Goal: Task Accomplishment & Management: Manage account settings

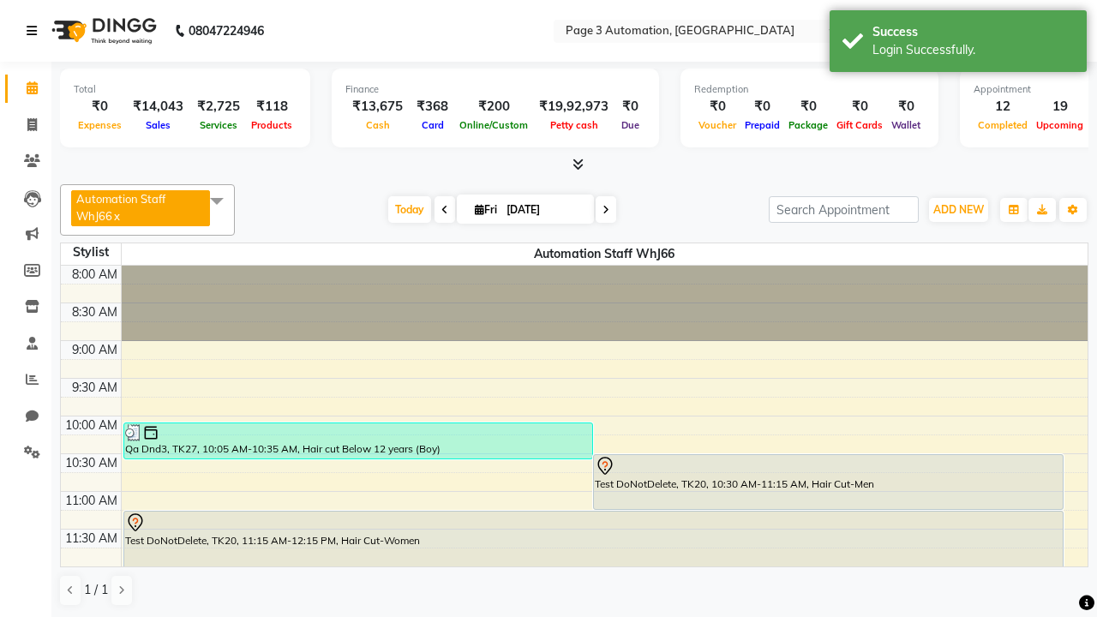
click at [35, 31] on icon at bounding box center [32, 31] width 10 height 12
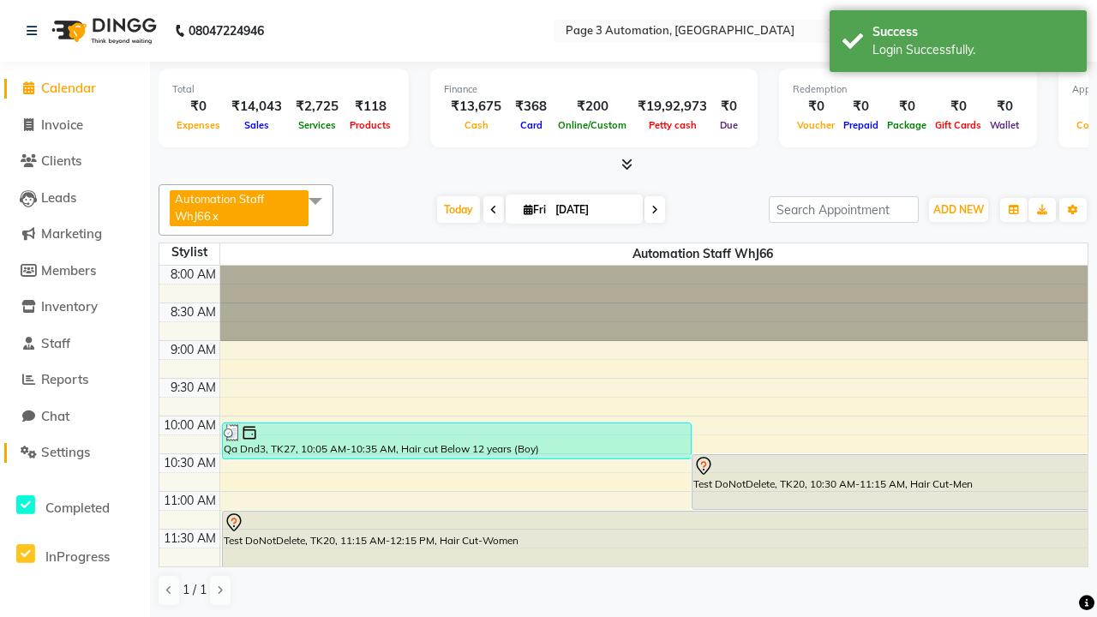
click at [75, 453] on span "Settings" at bounding box center [65, 452] width 49 height 16
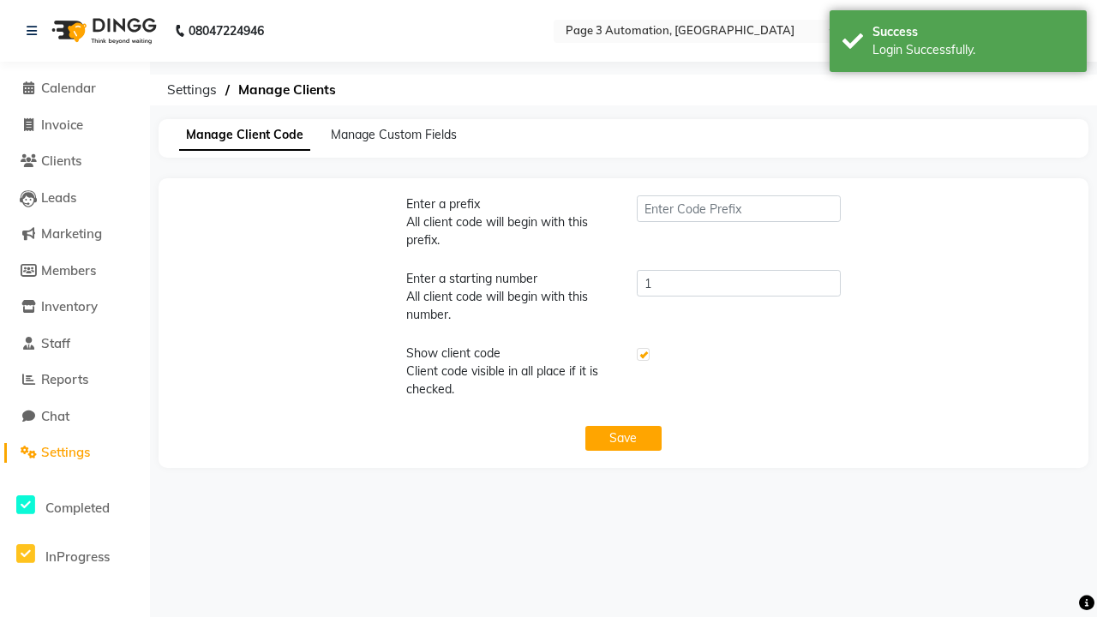
type input "PWA"
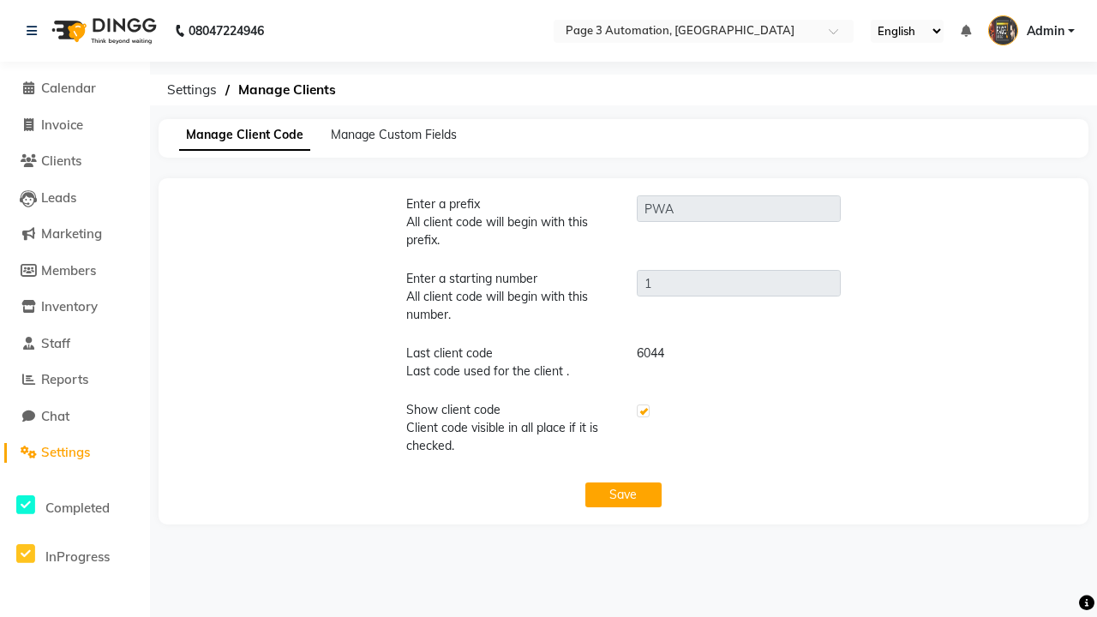
click at [642, 411] on label at bounding box center [643, 411] width 13 height 13
click at [642, 411] on input "checkbox" at bounding box center [642, 411] width 11 height 11
checkbox input "false"
click at [623, 495] on button "Save" at bounding box center [624, 495] width 77 height 25
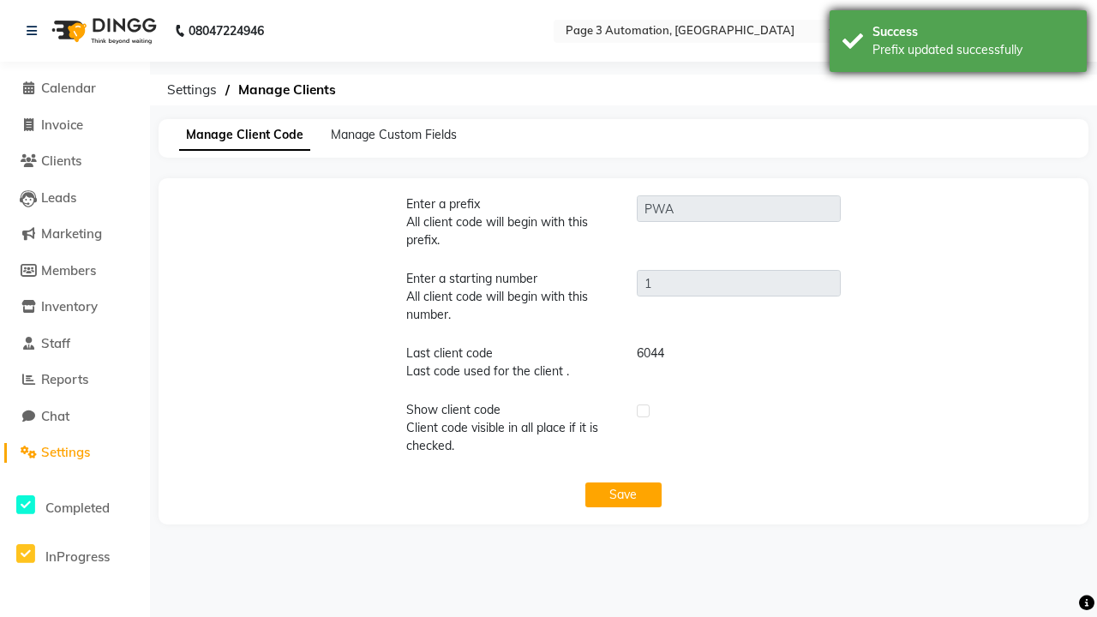
click at [958, 44] on div "Prefix updated successfully" at bounding box center [973, 50] width 201 height 18
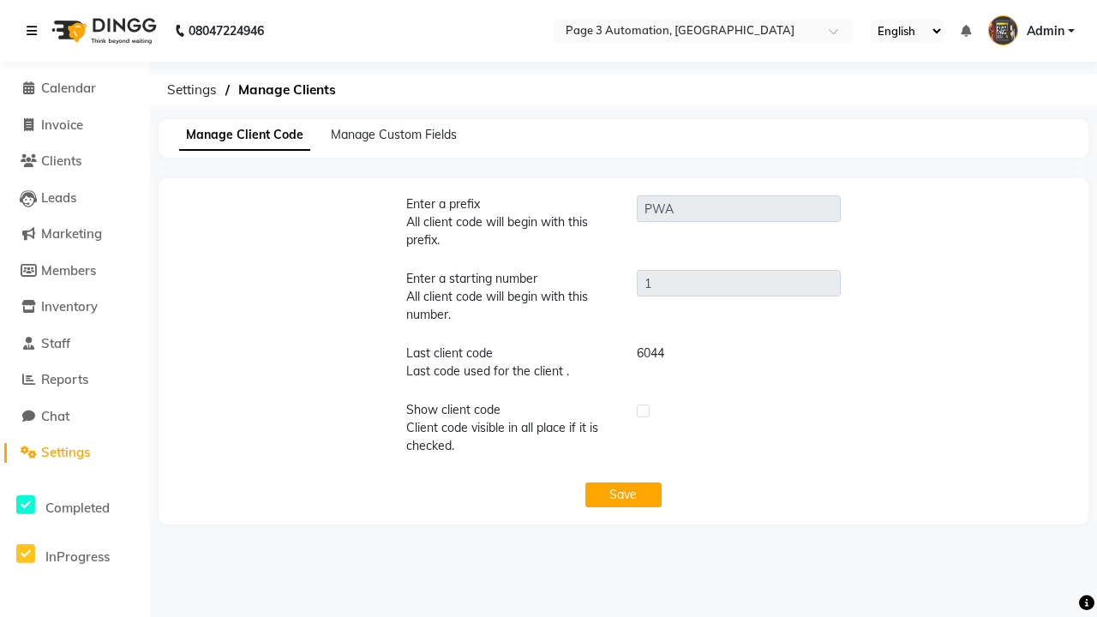
click at [35, 31] on icon at bounding box center [32, 31] width 10 height 12
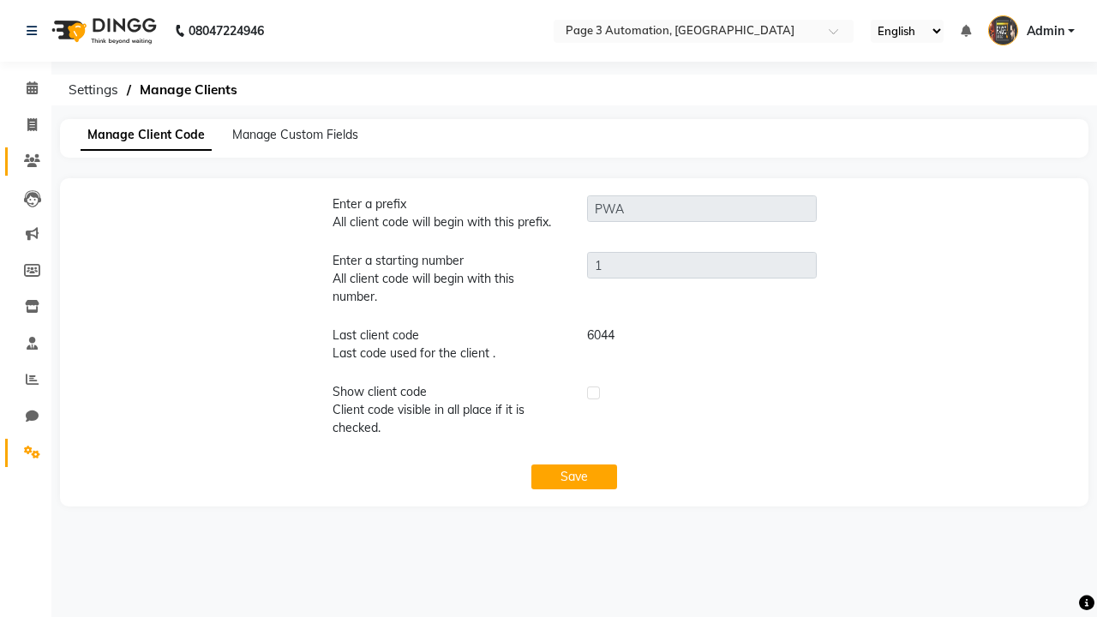
click at [26, 161] on icon at bounding box center [32, 160] width 16 height 13
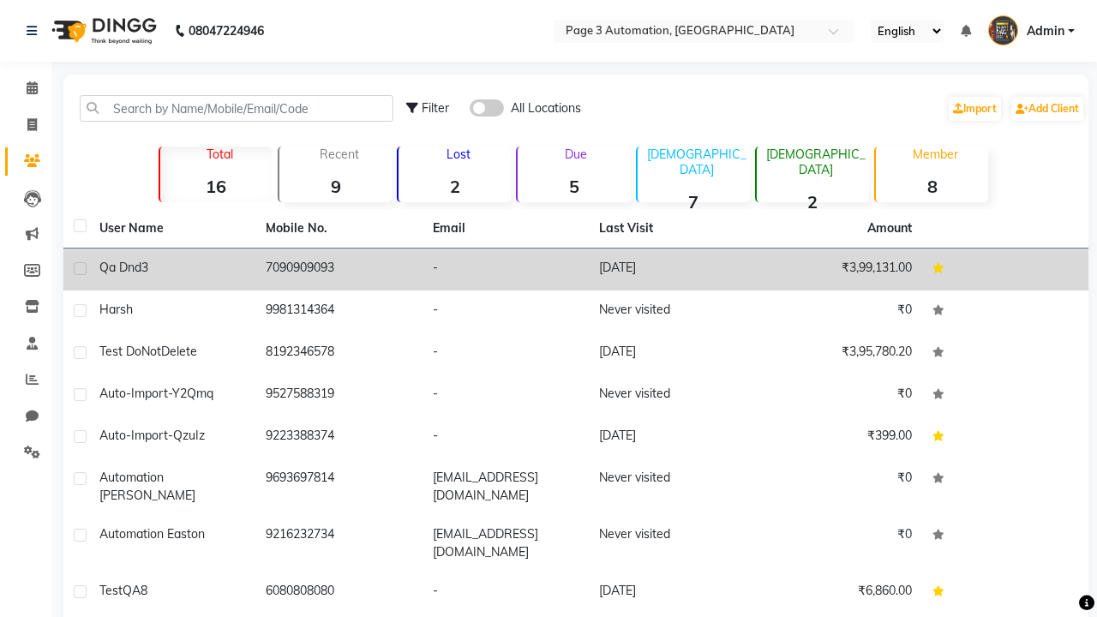
click at [576, 269] on td "-" at bounding box center [506, 270] width 166 height 42
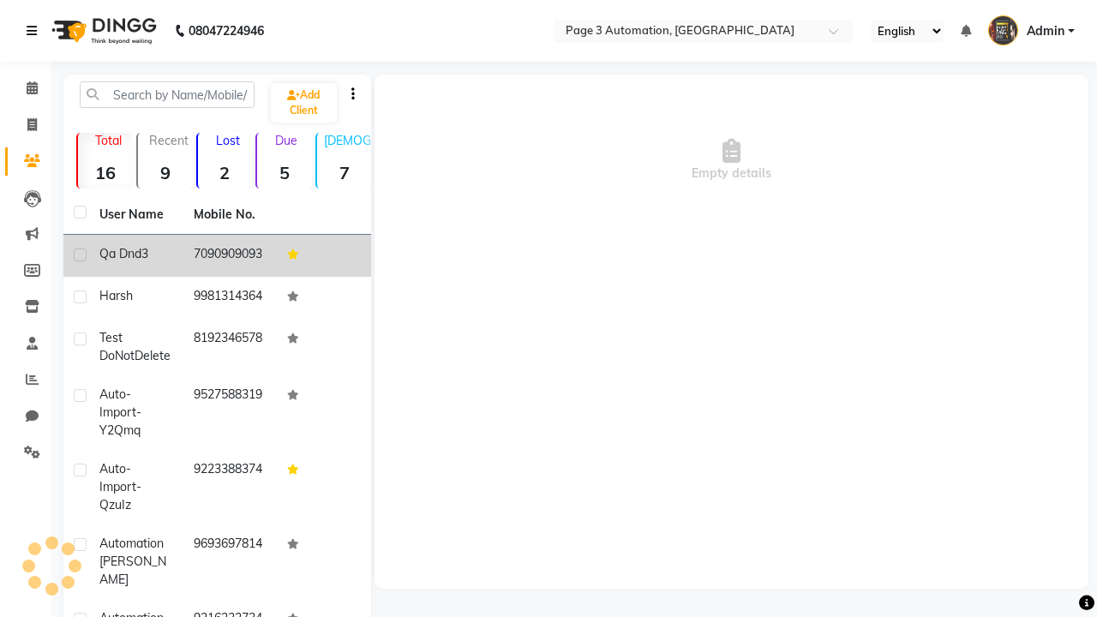
click at [35, 31] on icon at bounding box center [32, 31] width 10 height 12
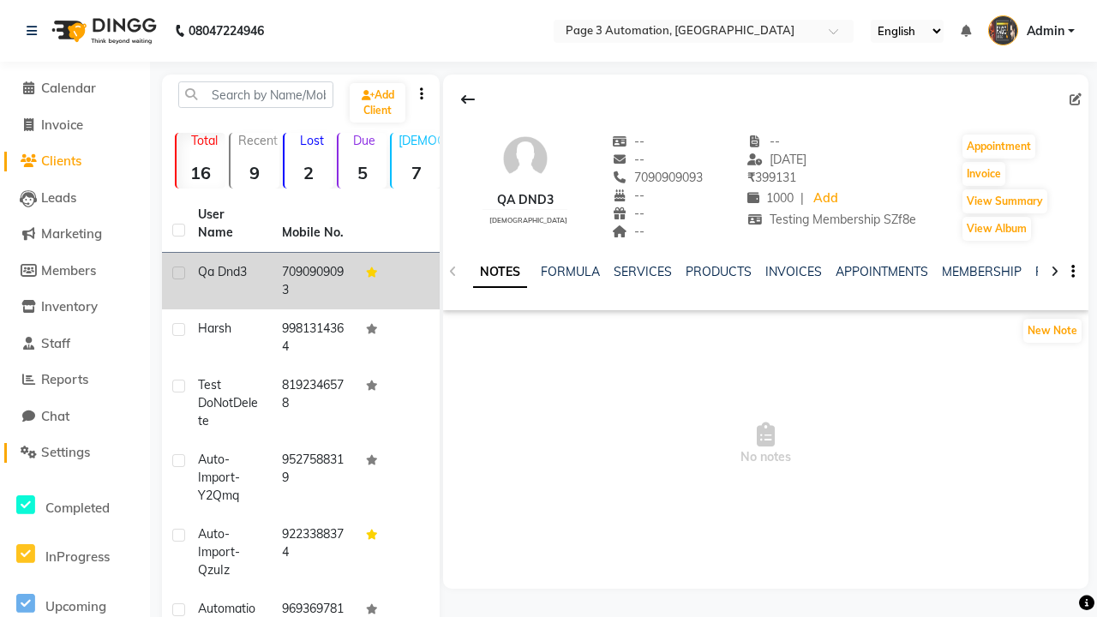
click at [75, 453] on span "Settings" at bounding box center [65, 452] width 49 height 16
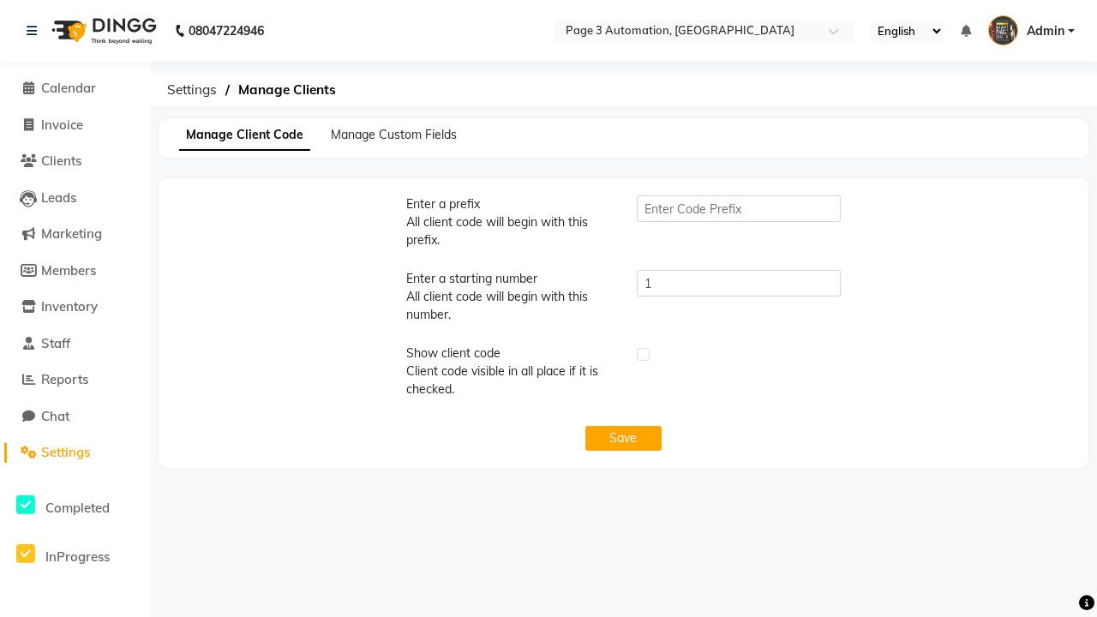
type input "PWA"
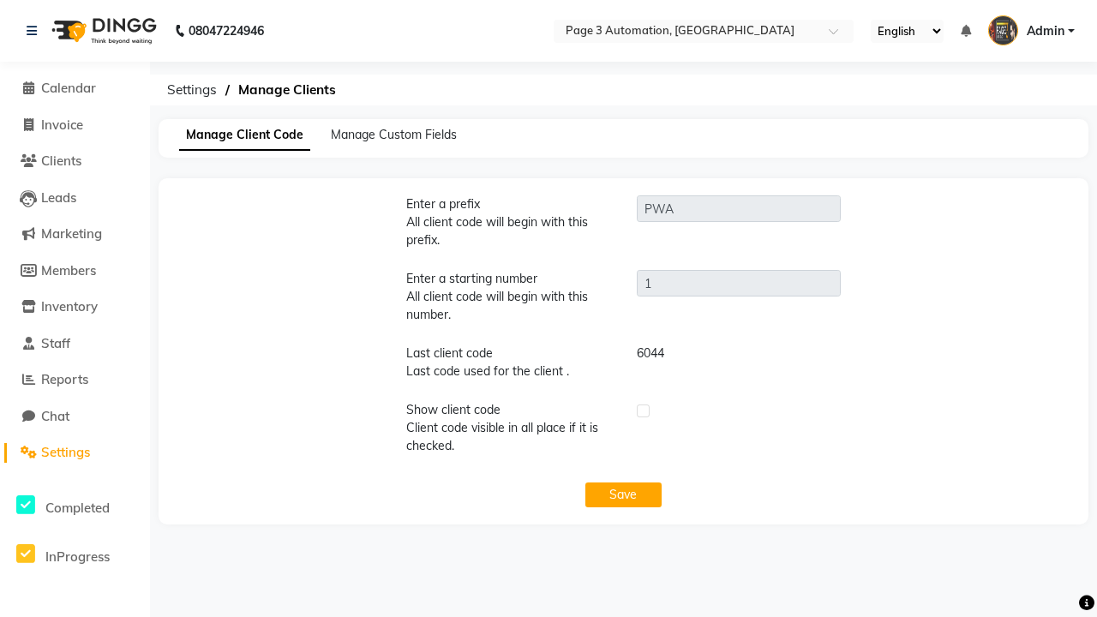
click at [642, 411] on label at bounding box center [643, 411] width 13 height 13
click at [642, 411] on input "checkbox" at bounding box center [642, 411] width 11 height 11
checkbox input "true"
click at [623, 495] on button "Save" at bounding box center [624, 495] width 77 height 25
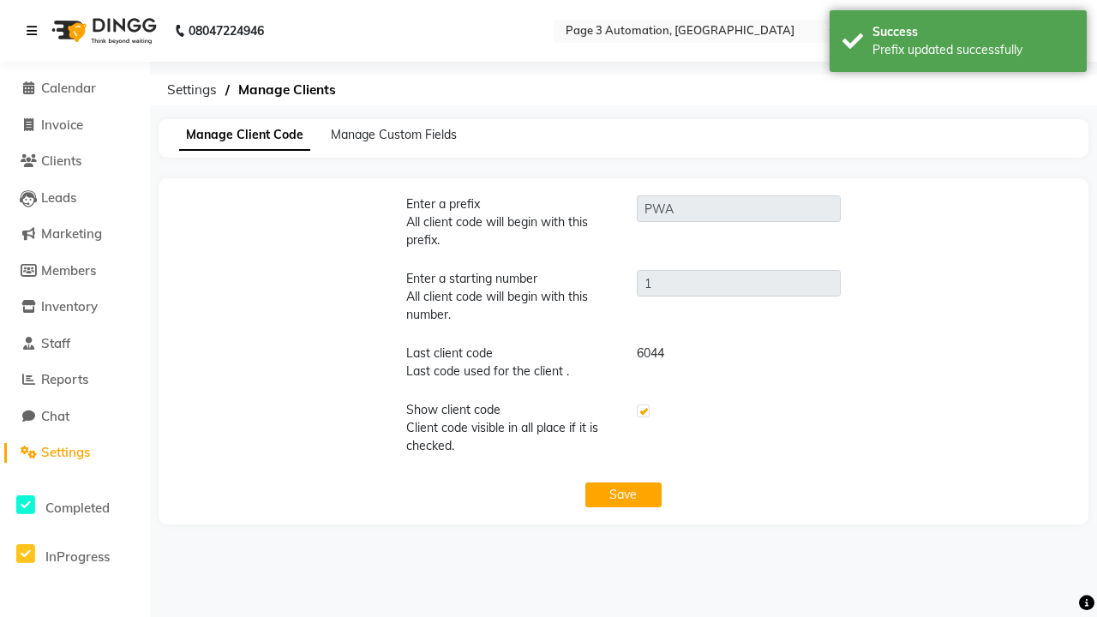
click at [958, 44] on div "Prefix updated successfully" at bounding box center [973, 50] width 201 height 18
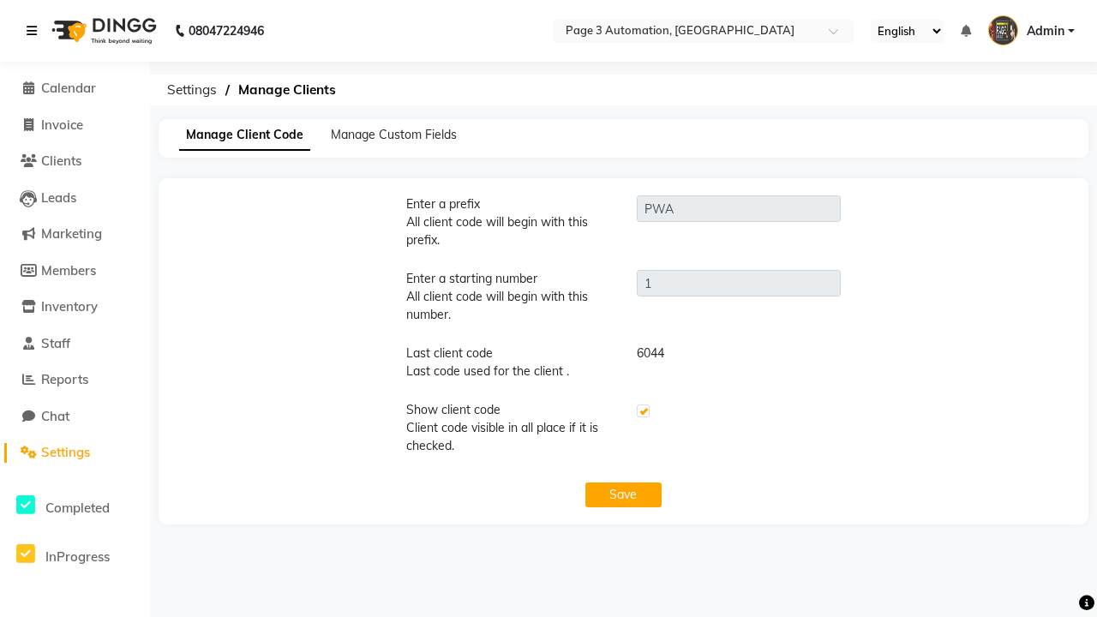
click at [35, 31] on icon at bounding box center [32, 31] width 10 height 12
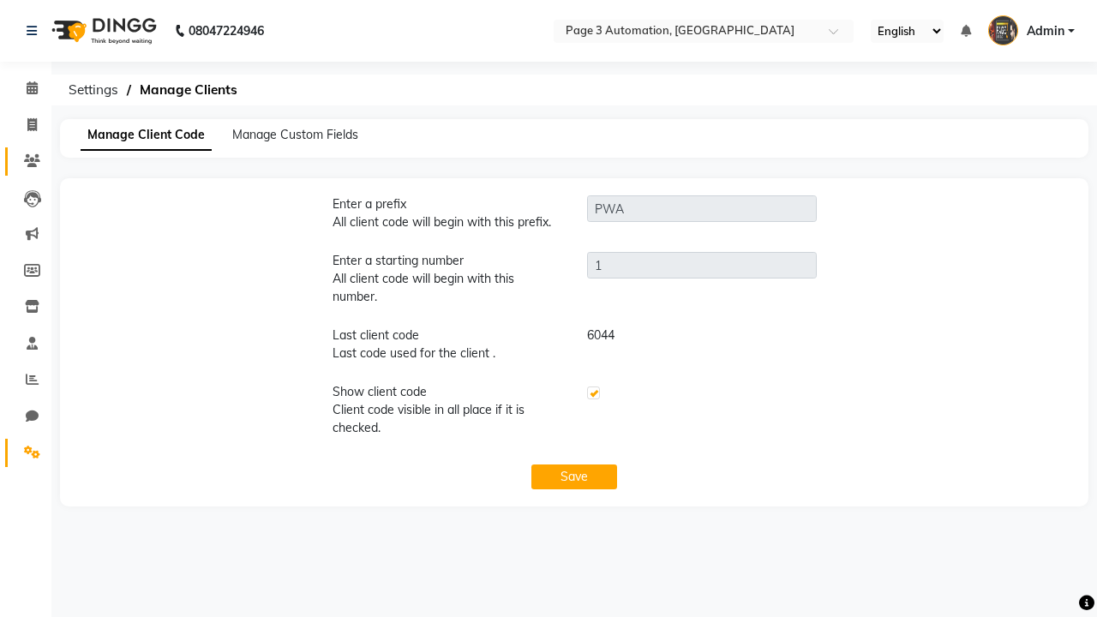
click at [26, 161] on icon at bounding box center [32, 160] width 16 height 13
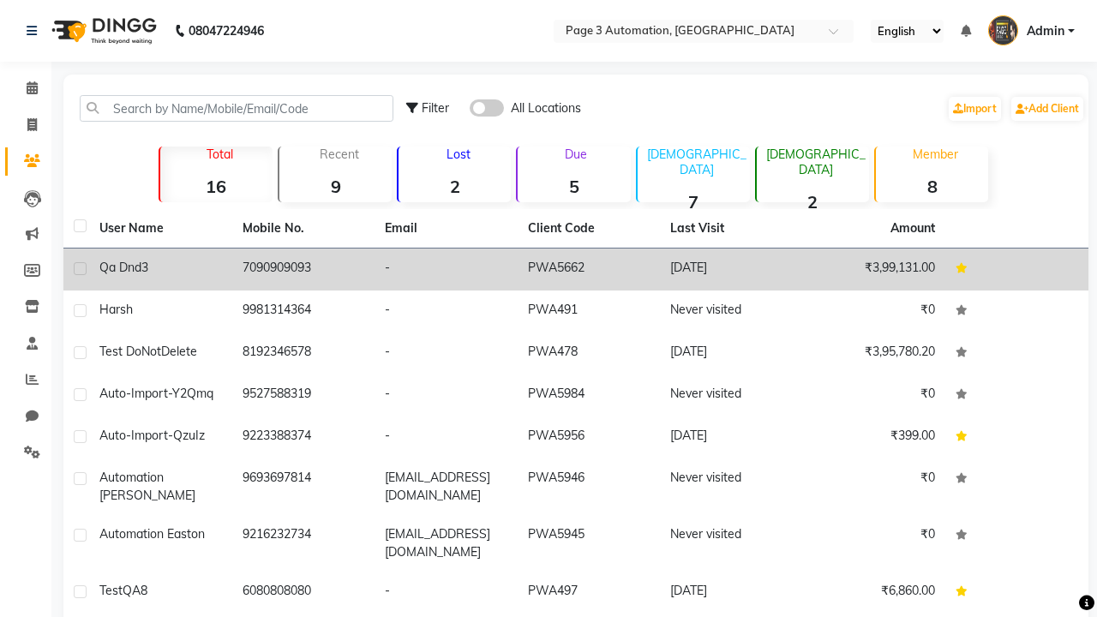
click at [576, 269] on td "PWA5662" at bounding box center [589, 270] width 143 height 42
